Goal: Task Accomplishment & Management: Use online tool/utility

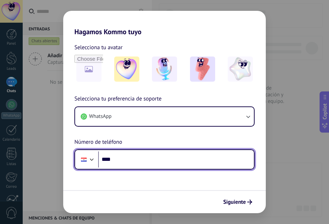
click at [117, 157] on input "****" at bounding box center [176, 160] width 156 height 16
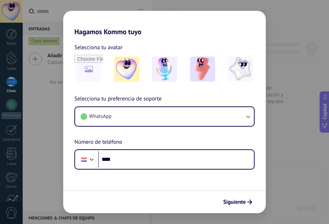
click at [165, 146] on div "Selecciona tu preferencia de soporte WhatsApp Número de teléfono Phone ****" at bounding box center [164, 132] width 203 height 75
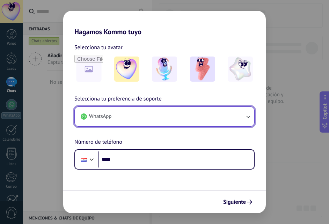
click at [247, 117] on icon "button" at bounding box center [248, 117] width 4 height 2
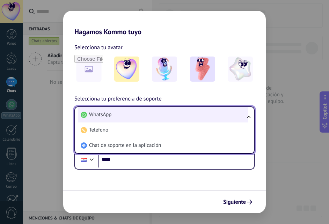
click at [208, 111] on li "WhatsApp" at bounding box center [163, 114] width 170 height 15
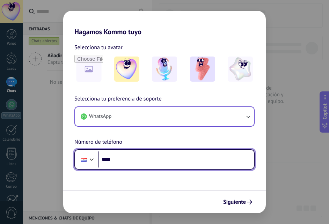
click at [121, 160] on input "****" at bounding box center [176, 160] width 156 height 16
type input "**********"
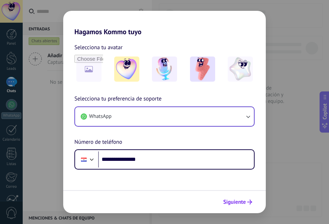
click at [242, 203] on span "Siguiente" at bounding box center [234, 202] width 23 height 5
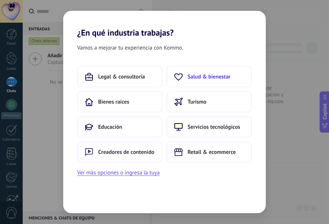
click at [208, 80] on span "Salud & bienestar" at bounding box center [209, 76] width 43 height 7
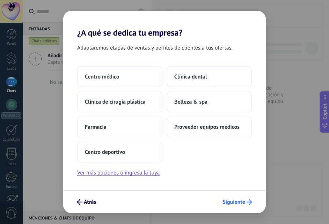
click at [229, 202] on span "Siguiente" at bounding box center [233, 202] width 23 height 5
click at [146, 173] on button "Ver más opciones o ingresa la tuya" at bounding box center [118, 172] width 82 height 9
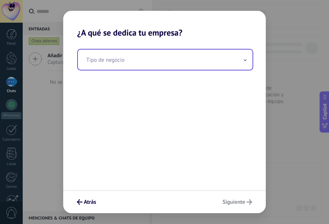
click at [244, 61] on icon at bounding box center [245, 60] width 3 height 2
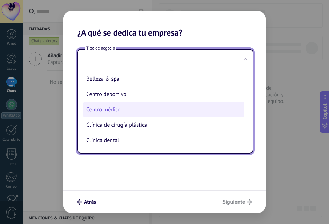
click at [174, 115] on li "Centro médico" at bounding box center [163, 109] width 161 height 15
type input "**********"
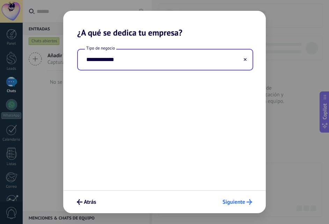
click at [237, 200] on span "Siguiente" at bounding box center [233, 202] width 23 height 5
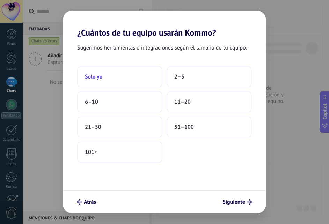
click at [117, 78] on button "Solo yo" at bounding box center [119, 76] width 85 height 21
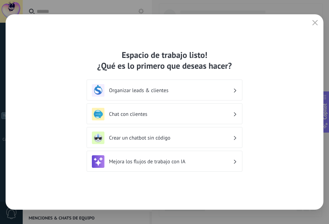
click at [159, 114] on h3 "Chat con clientes" at bounding box center [171, 114] width 124 height 7
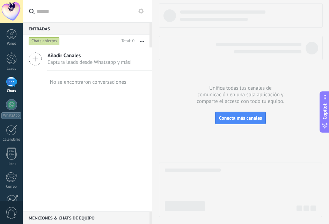
scroll to position [66, 0]
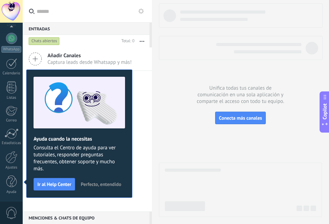
click at [115, 181] on button "Perfecto, entendido" at bounding box center [101, 184] width 47 height 10
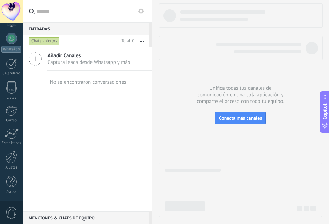
click at [101, 57] on span "Añadir Canales" at bounding box center [89, 55] width 84 height 7
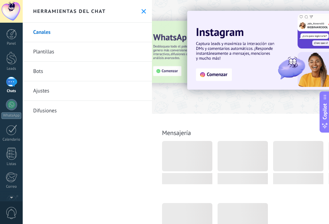
click at [58, 50] on link "Plantillas" at bounding box center [87, 52] width 129 height 20
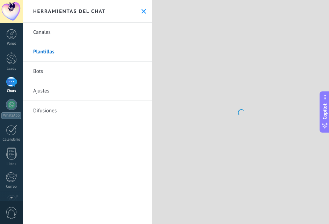
click at [141, 9] on icon at bounding box center [143, 11] width 5 height 5
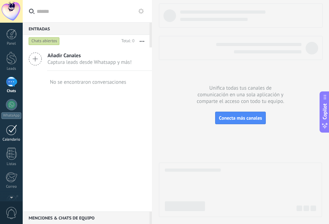
click at [12, 134] on div at bounding box center [11, 130] width 11 height 11
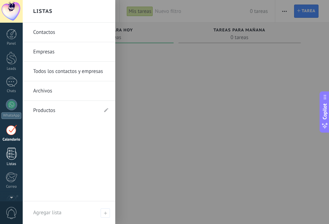
click at [13, 148] on div at bounding box center [11, 154] width 10 height 12
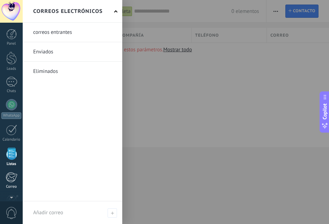
click at [13, 183] on link "Correo" at bounding box center [11, 180] width 23 height 17
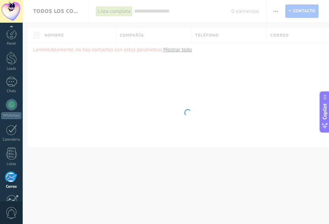
scroll to position [66, 0]
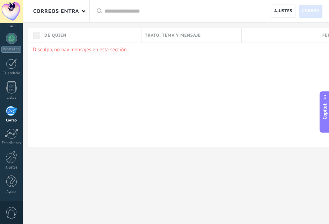
click at [11, 211] on span "0" at bounding box center [12, 213] width 12 height 12
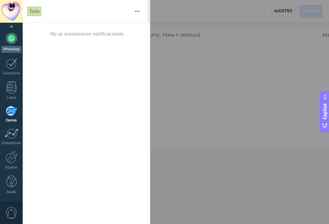
click at [14, 40] on div at bounding box center [11, 38] width 11 height 11
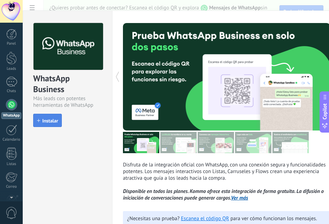
click at [48, 118] on span "Instalar" at bounding box center [50, 120] width 16 height 5
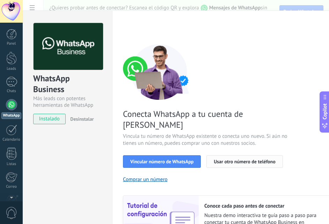
click at [221, 159] on span "Usar otro número de teléfono" at bounding box center [244, 161] width 61 height 5
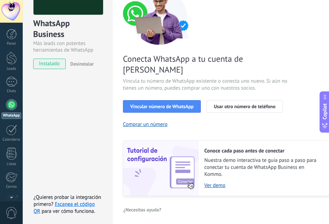
scroll to position [58, 0]
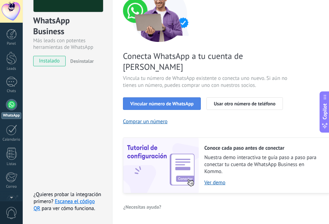
click at [170, 101] on span "Vincular número de WhatsApp" at bounding box center [161, 103] width 63 height 5
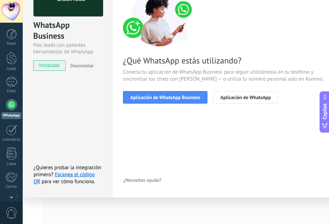
click at [170, 95] on span "Aplicación de WhatsApp Business" at bounding box center [165, 97] width 70 height 5
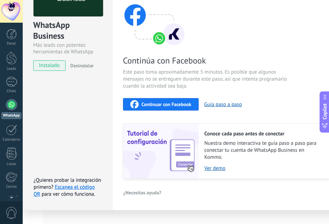
click at [182, 104] on span "Continuar con Facebook" at bounding box center [166, 104] width 50 height 5
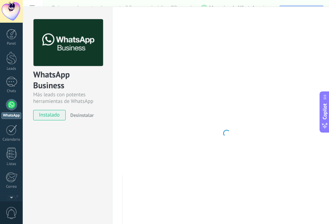
scroll to position [2, 0]
